Goal: Task Accomplishment & Management: Manage account settings

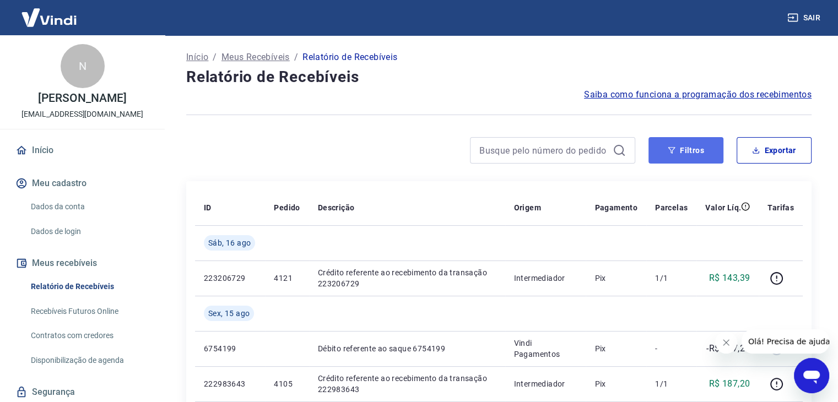
click at [685, 147] on button "Filtros" at bounding box center [685, 150] width 75 height 26
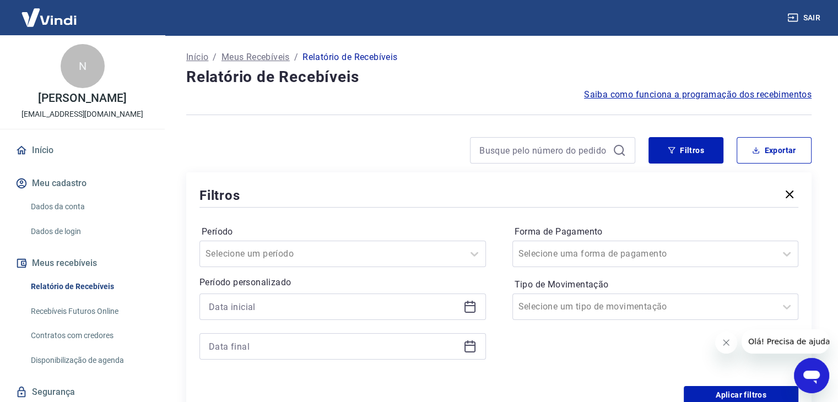
click at [474, 311] on icon at bounding box center [469, 307] width 11 height 11
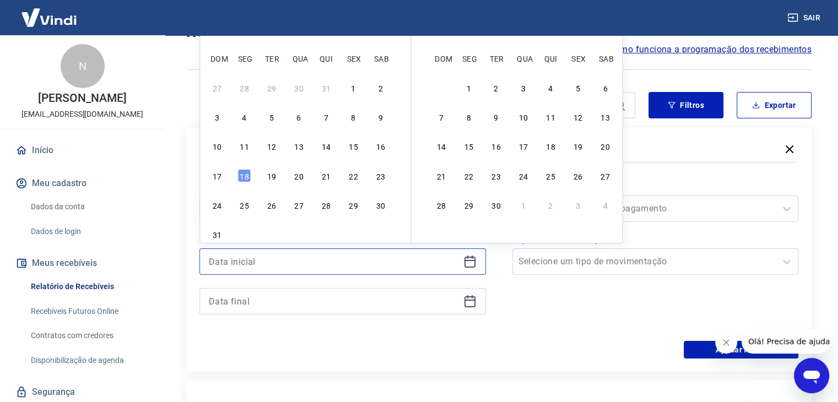
scroll to position [55, 0]
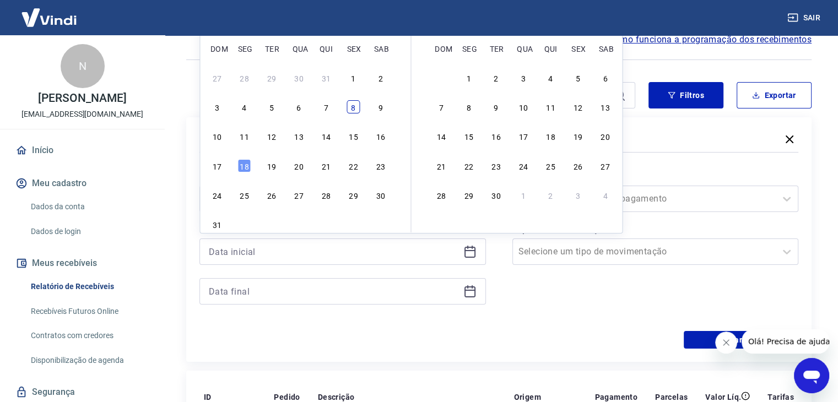
click at [353, 105] on div "8" at bounding box center [352, 106] width 13 height 13
type input "[DATE]"
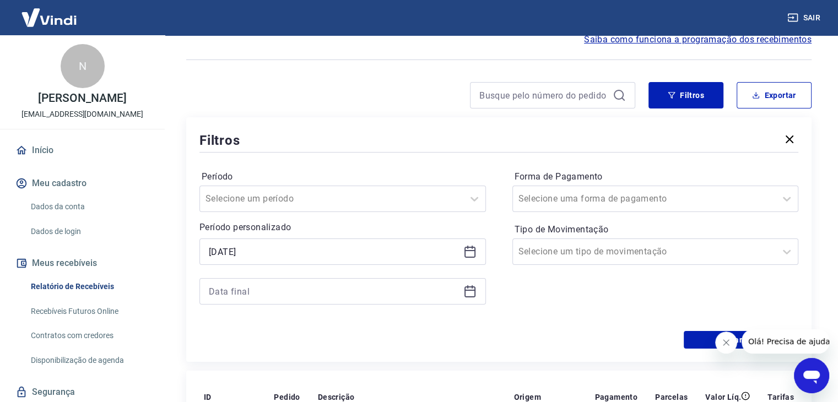
click at [466, 295] on icon at bounding box center [469, 291] width 13 height 13
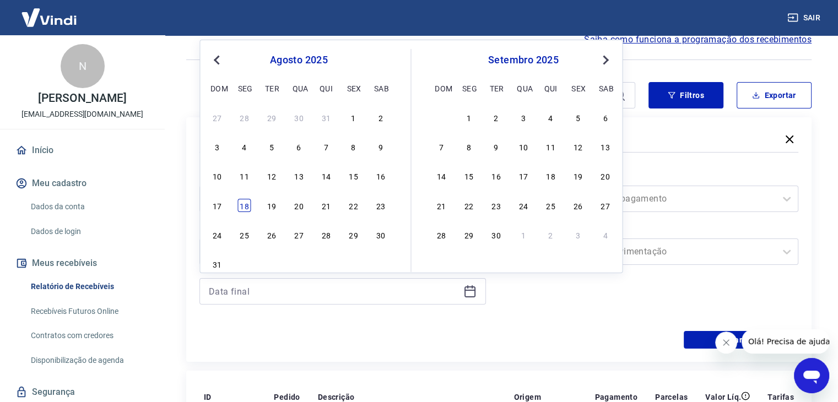
click at [242, 207] on div "18" at bounding box center [244, 205] width 13 height 13
type input "[DATE]"
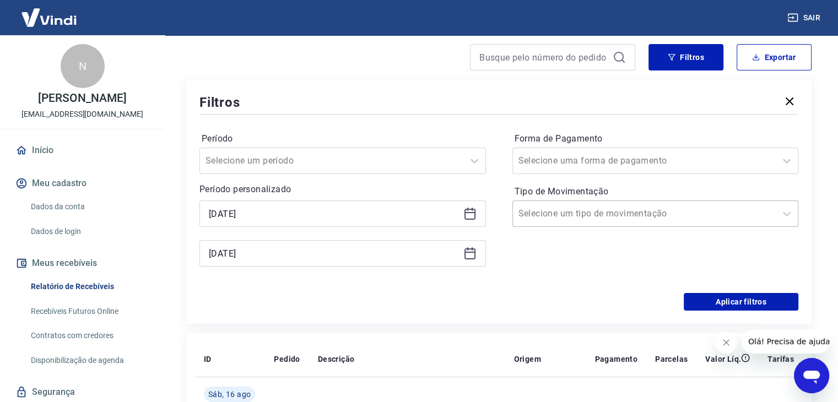
scroll to position [110, 0]
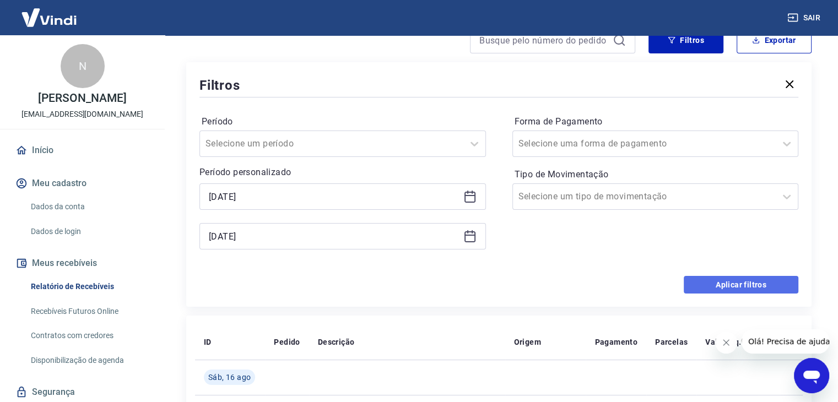
click at [718, 282] on button "Aplicar filtros" at bounding box center [740, 285] width 115 height 18
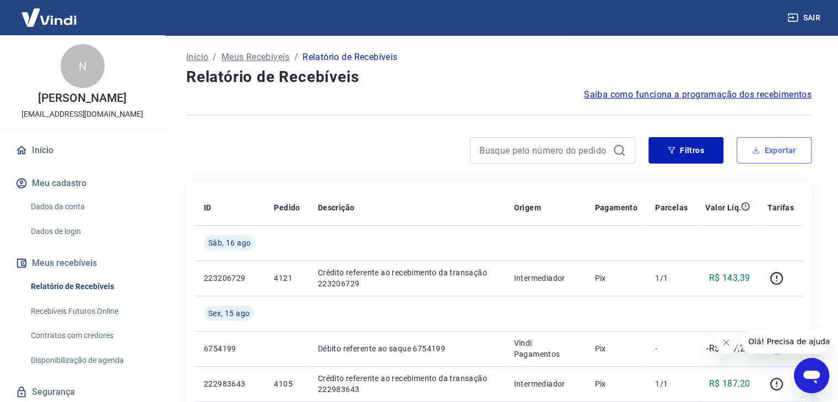
click at [774, 150] on button "Exportar" at bounding box center [773, 150] width 75 height 26
type input "[DATE]"
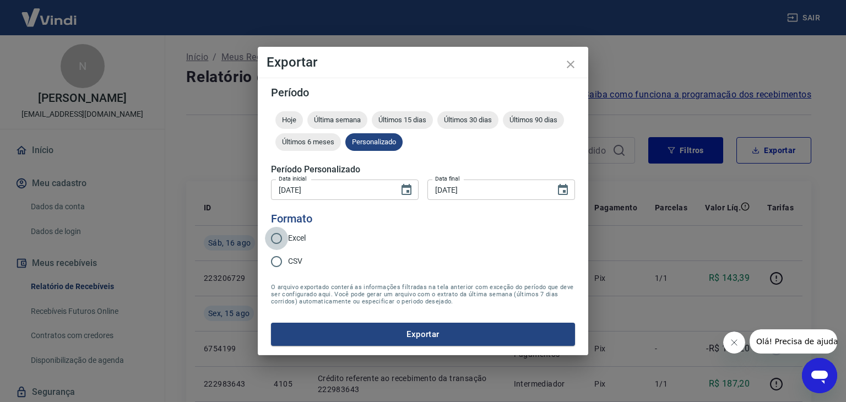
click at [271, 234] on input "Excel" at bounding box center [276, 238] width 23 height 23
radio input "true"
click at [325, 324] on button "Exportar" at bounding box center [423, 334] width 304 height 23
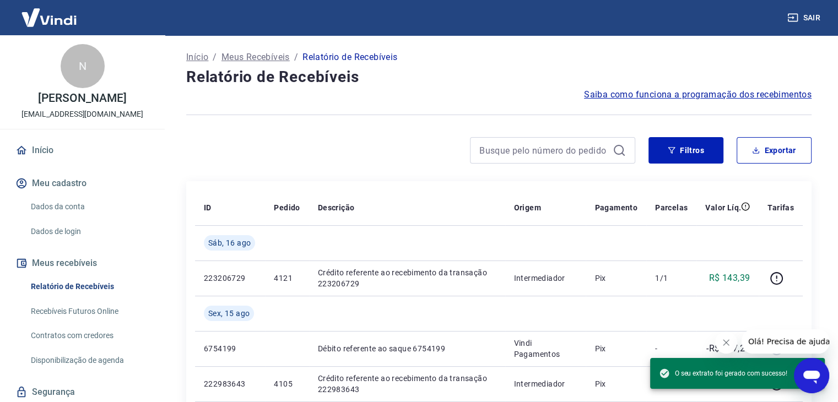
click at [810, 16] on button "Sair" at bounding box center [805, 18] width 40 height 20
